Goal: Task Accomplishment & Management: Manage account settings

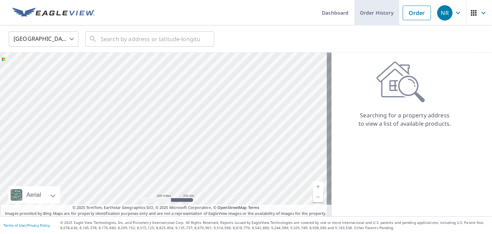
click at [376, 14] on link "Order History" at bounding box center [376, 12] width 45 height 25
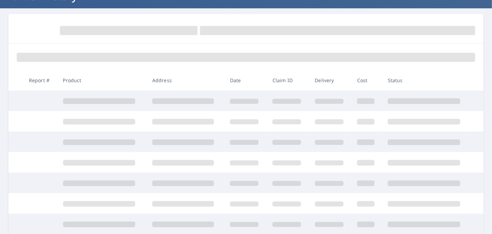
scroll to position [58, 0]
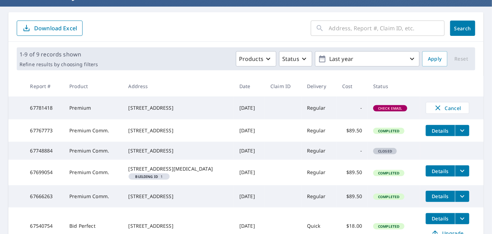
click at [390, 108] on span "Check Email" at bounding box center [390, 108] width 33 height 5
click at [380, 103] on td "Check Email" at bounding box center [393, 107] width 52 height 23
click at [445, 107] on span "Cancel" at bounding box center [447, 108] width 29 height 8
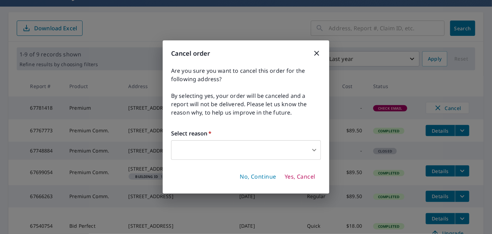
click at [293, 173] on span "Yes, Cancel" at bounding box center [299, 177] width 31 height 8
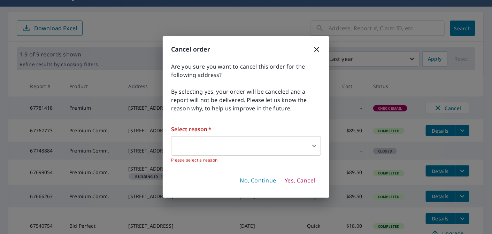
click at [248, 146] on body "NR NR Dashboard Order History Order NR Dashboard / Order History Order History …" at bounding box center [246, 117] width 492 height 234
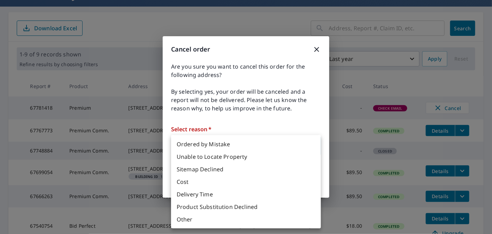
click at [248, 146] on li "Ordered by Mistake" at bounding box center [246, 144] width 150 height 13
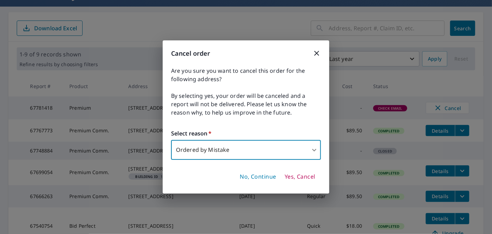
click at [306, 152] on body "NR NR Dashboard Order History Order NR Dashboard / Order History Order History …" at bounding box center [246, 117] width 492 height 234
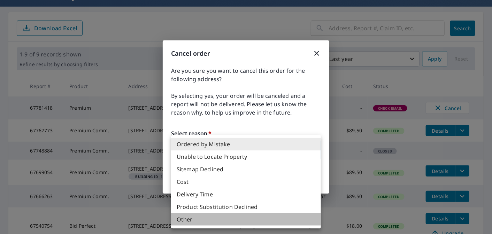
click at [209, 220] on li "Other" at bounding box center [246, 219] width 150 height 13
type input "36"
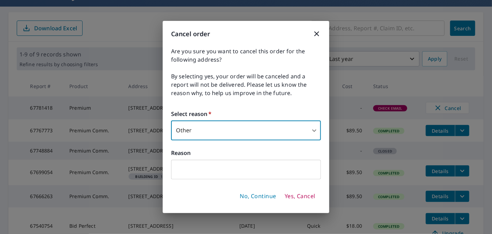
click at [224, 174] on input "text" at bounding box center [246, 169] width 150 height 19
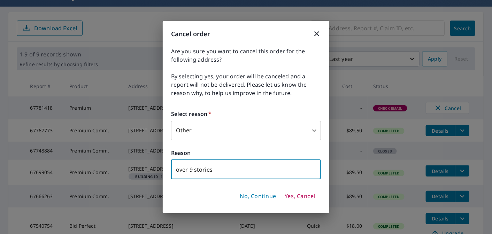
type input "over 9 stories"
click at [299, 194] on span "Yes, Cancel" at bounding box center [299, 197] width 31 height 8
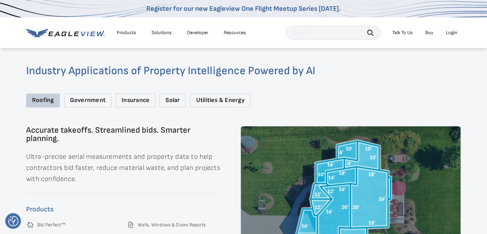
scroll to position [986, 0]
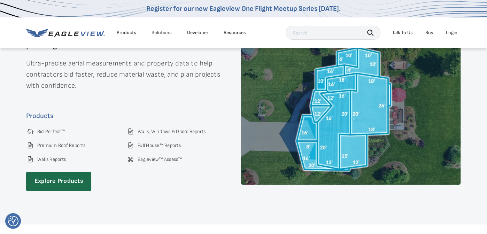
drag, startPoint x: 486, startPoint y: 124, endPoint x: 489, endPoint y: 138, distance: 14.1
click at [354, 138] on html "We value your privacy We use cookies to enhance your browsing experience, serve…" at bounding box center [243, 85] width 487 height 2143
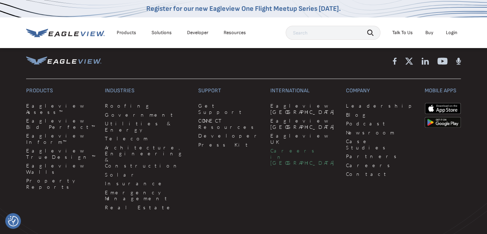
scroll to position [1809, 0]
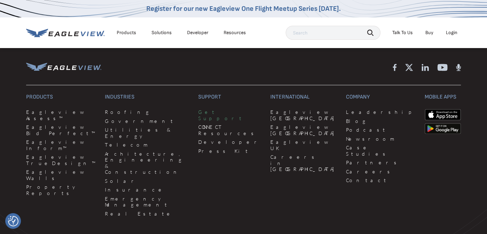
click at [198, 109] on link "Get Support" at bounding box center [230, 115] width 64 height 12
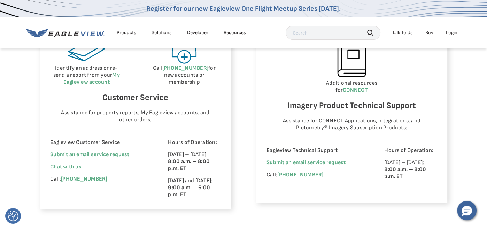
scroll to position [499, 0]
